Goal: Task Accomplishment & Management: Use online tool/utility

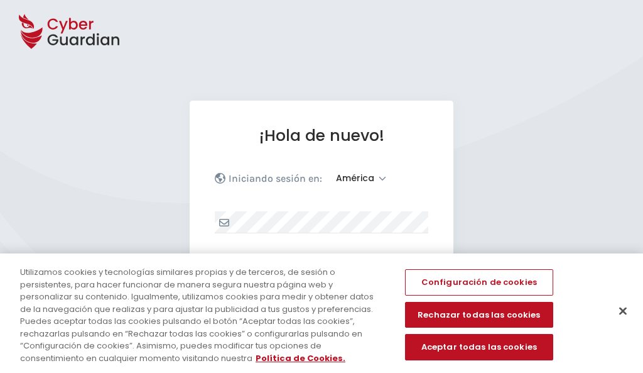
select select "América"
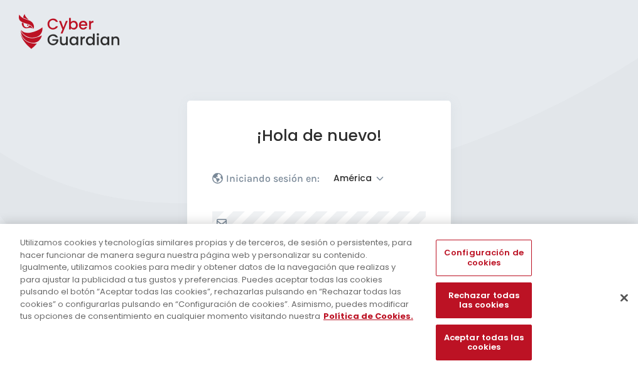
scroll to position [164, 0]
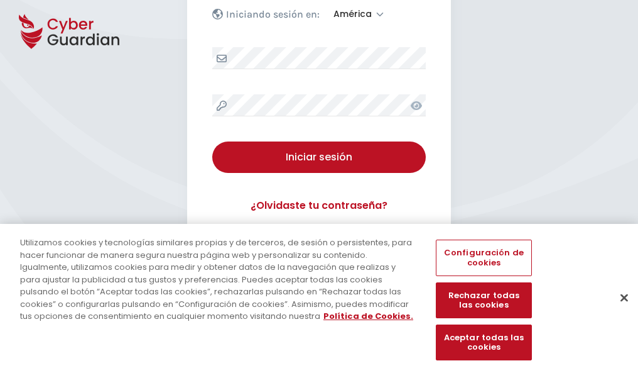
click at [618, 310] on button "Cerrar" at bounding box center [625, 297] width 28 height 28
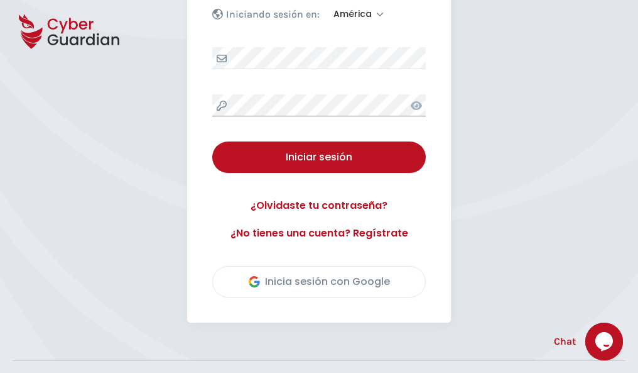
scroll to position [285, 0]
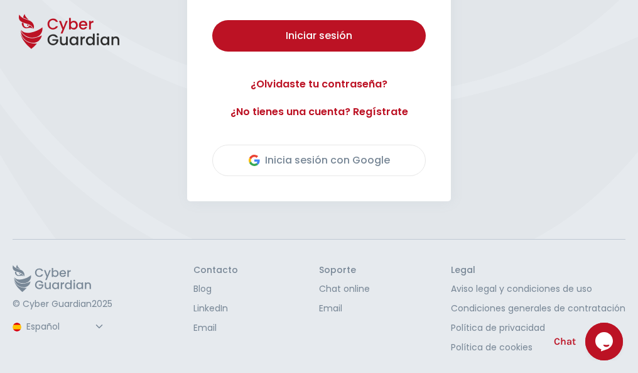
click at [212, 20] on button "Iniciar sesión" at bounding box center [319, 35] width 214 height 31
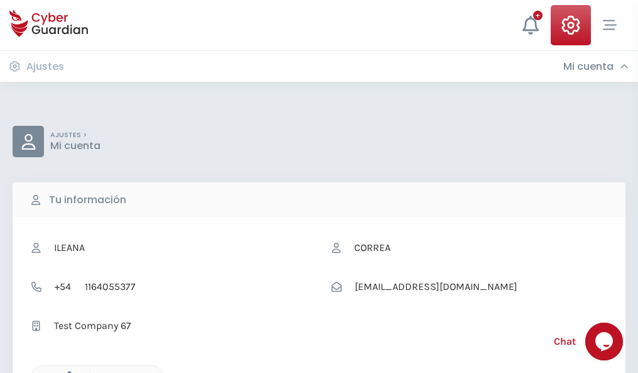
click at [66, 371] on icon "button" at bounding box center [66, 376] width 11 height 11
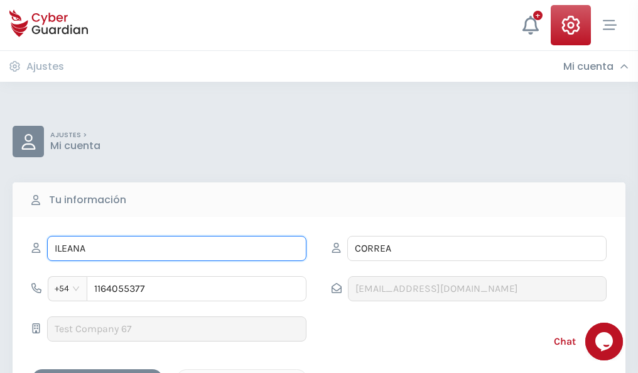
click at [177, 248] on input "ILEANA" at bounding box center [176, 248] width 259 height 25
type input "I"
type input "Baltasar"
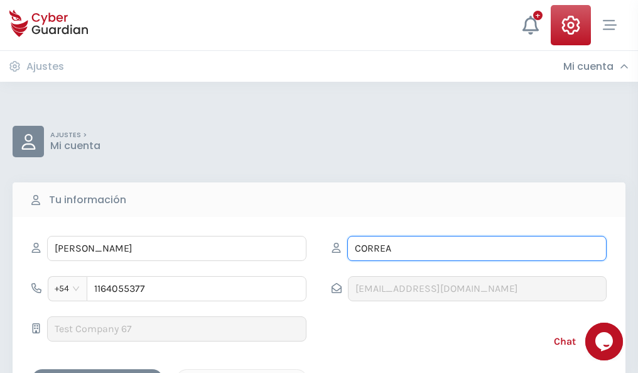
click at [477, 248] on input "CORREA" at bounding box center [476, 248] width 259 height 25
type input "C"
type input "Bilbao"
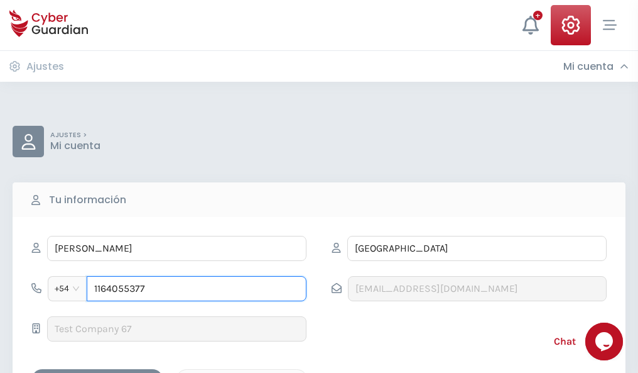
click at [197, 288] on input "1164055377" at bounding box center [197, 288] width 220 height 25
type input "1"
type input "4902928283"
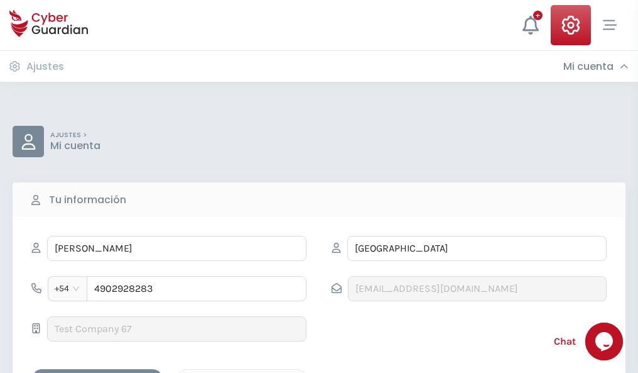
click at [242, 372] on div "Cancelar" at bounding box center [242, 380] width 112 height 16
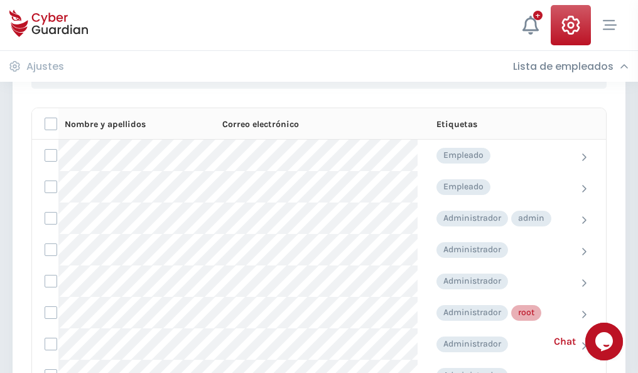
scroll to position [632, 0]
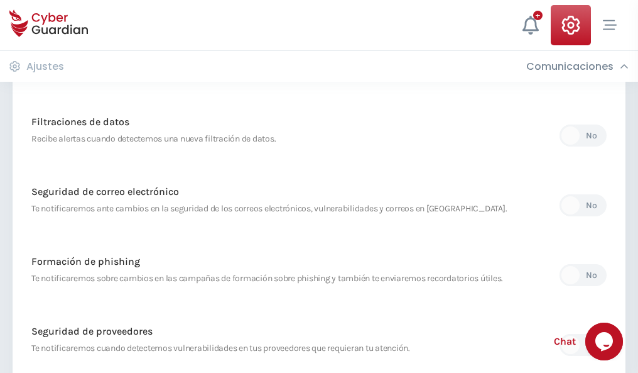
scroll to position [662, 0]
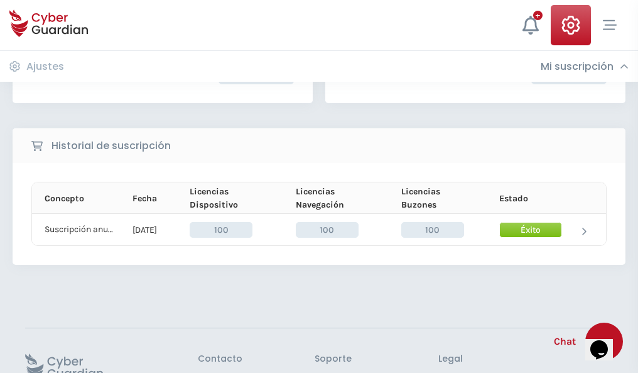
scroll to position [319, 0]
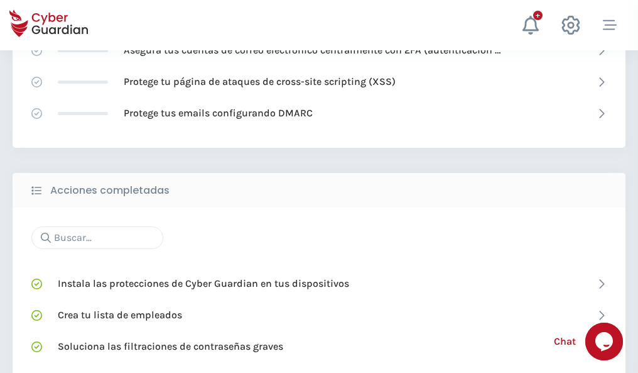
scroll to position [837, 0]
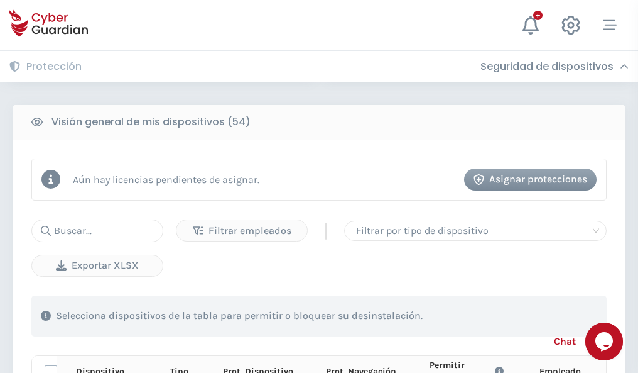
scroll to position [1110, 0]
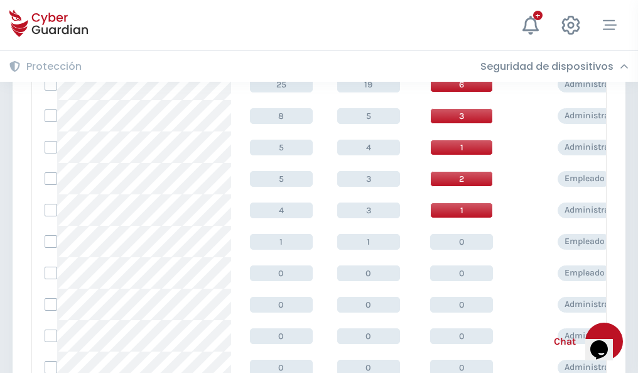
scroll to position [633, 0]
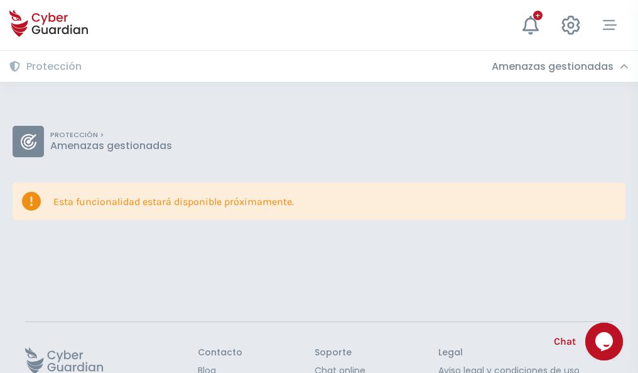
scroll to position [82, 0]
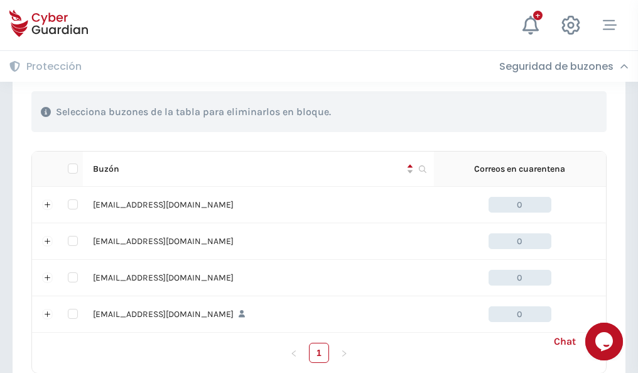
scroll to position [619, 0]
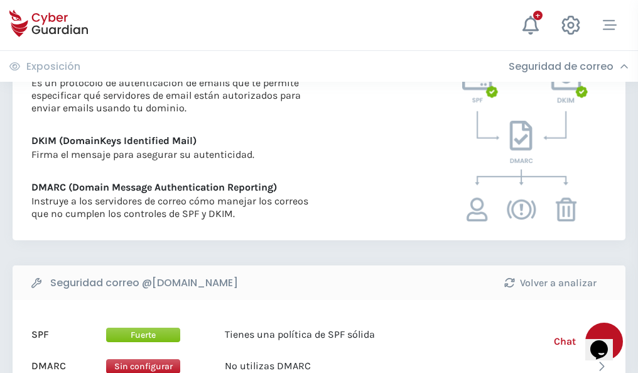
scroll to position [678, 0]
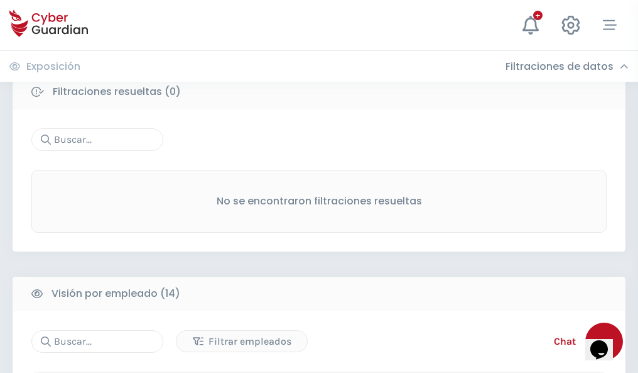
scroll to position [1135, 0]
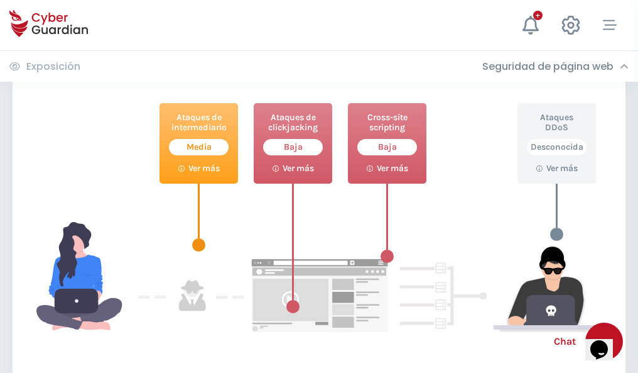
scroll to position [684, 0]
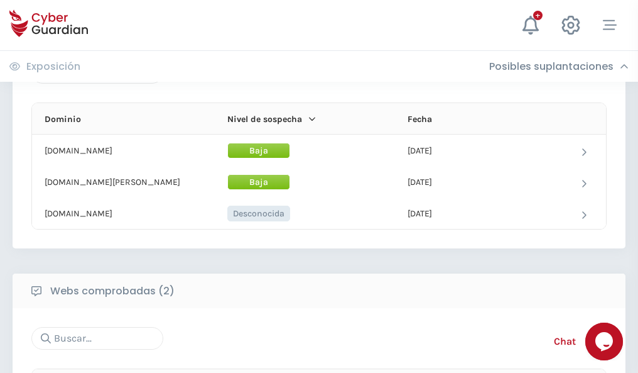
scroll to position [754, 0]
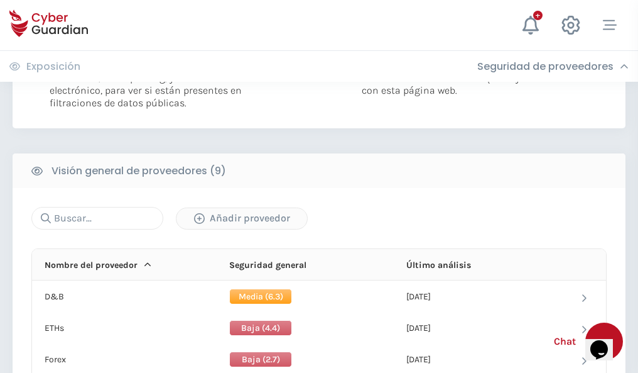
scroll to position [904, 0]
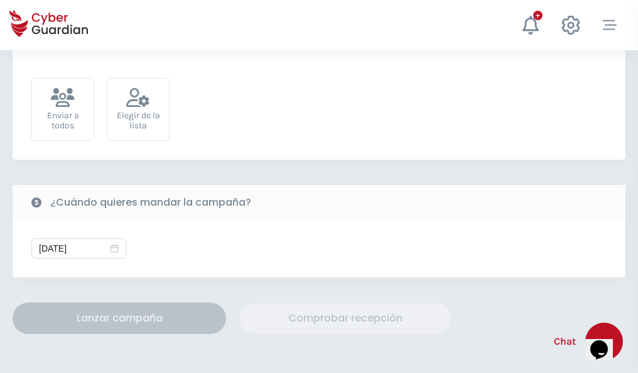
scroll to position [460, 0]
